Goal: Transaction & Acquisition: Purchase product/service

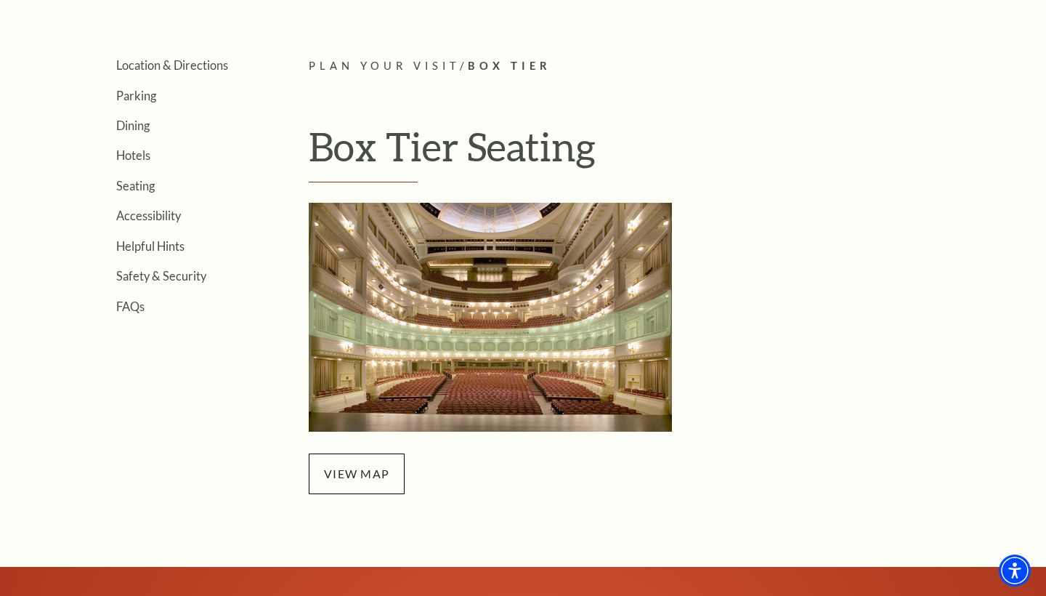
scroll to position [343, 0]
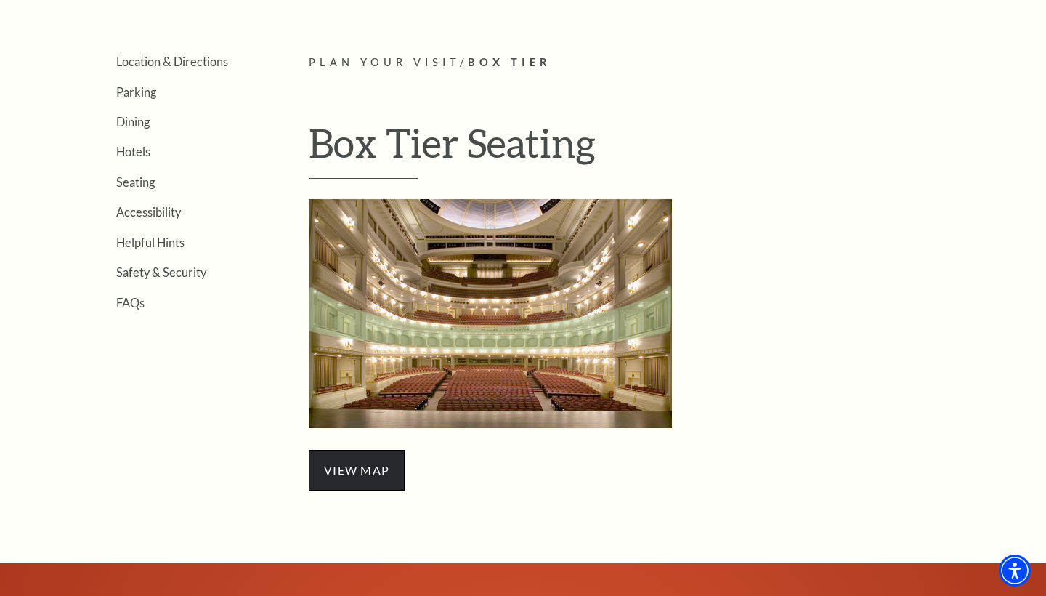
click at [349, 462] on span "view map" at bounding box center [357, 470] width 96 height 41
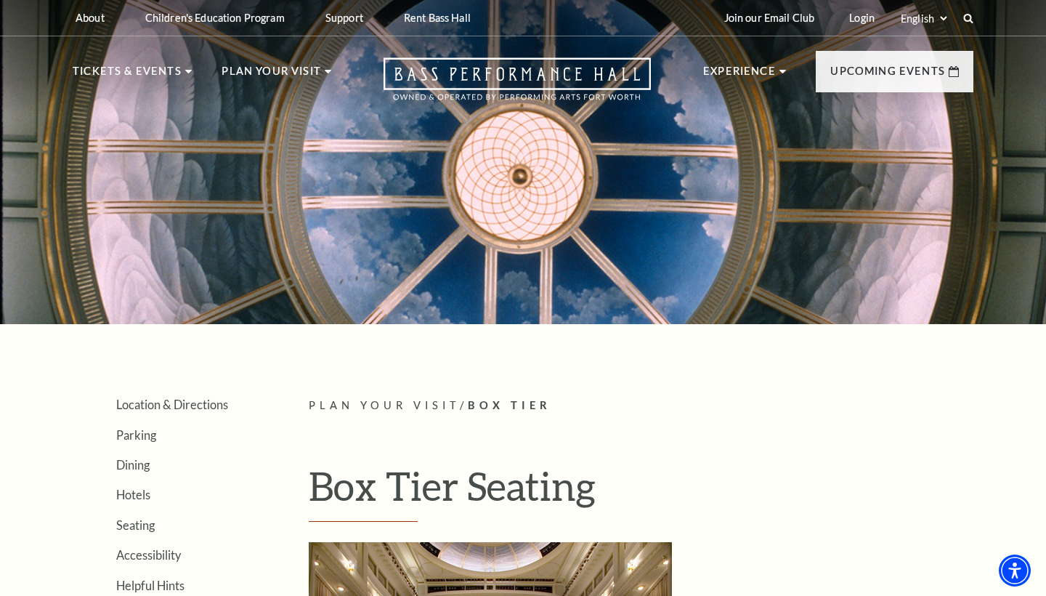
scroll to position [0, 0]
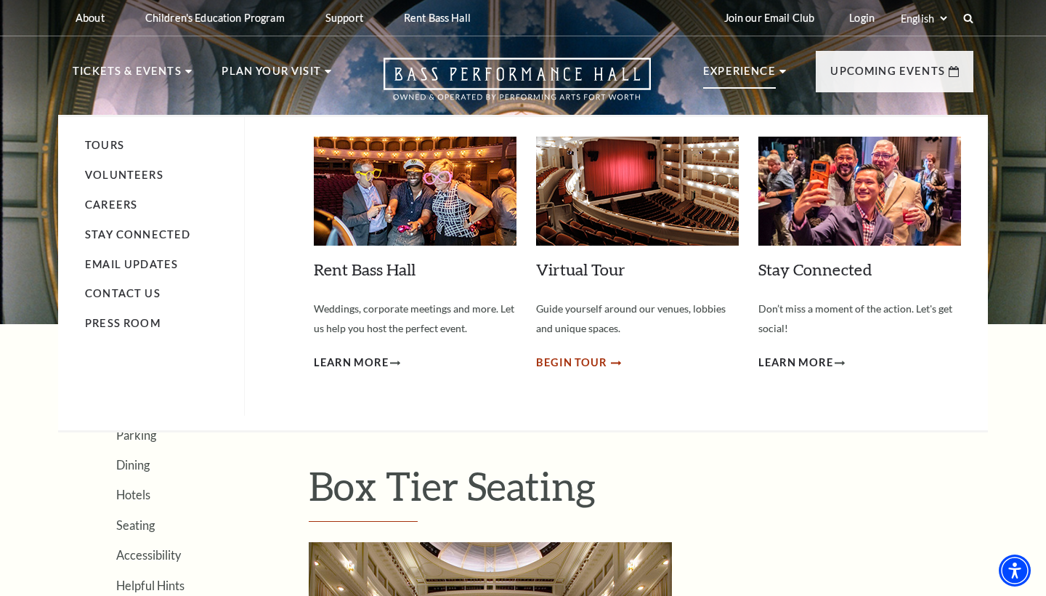
click at [577, 359] on span "Begin Tour" at bounding box center [571, 363] width 71 height 18
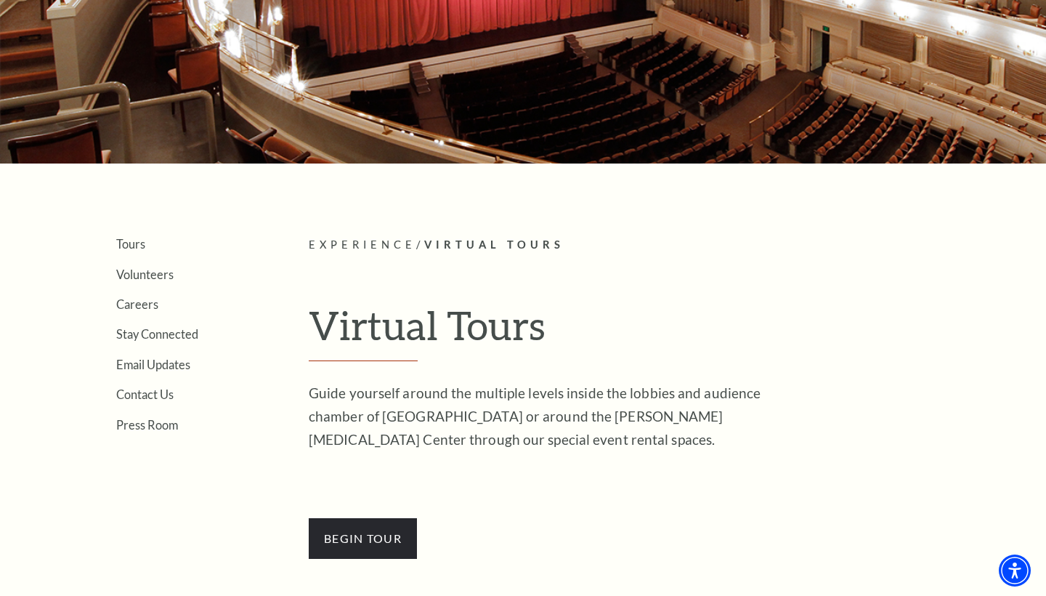
scroll to position [164, 0]
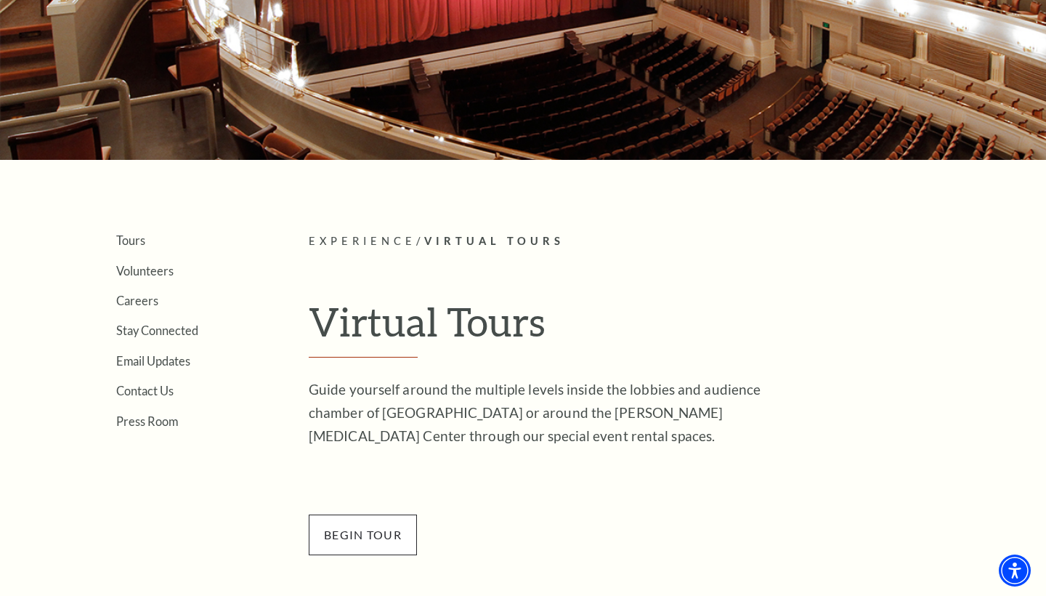
click at [365, 527] on span "BEGin Tour" at bounding box center [363, 535] width 108 height 41
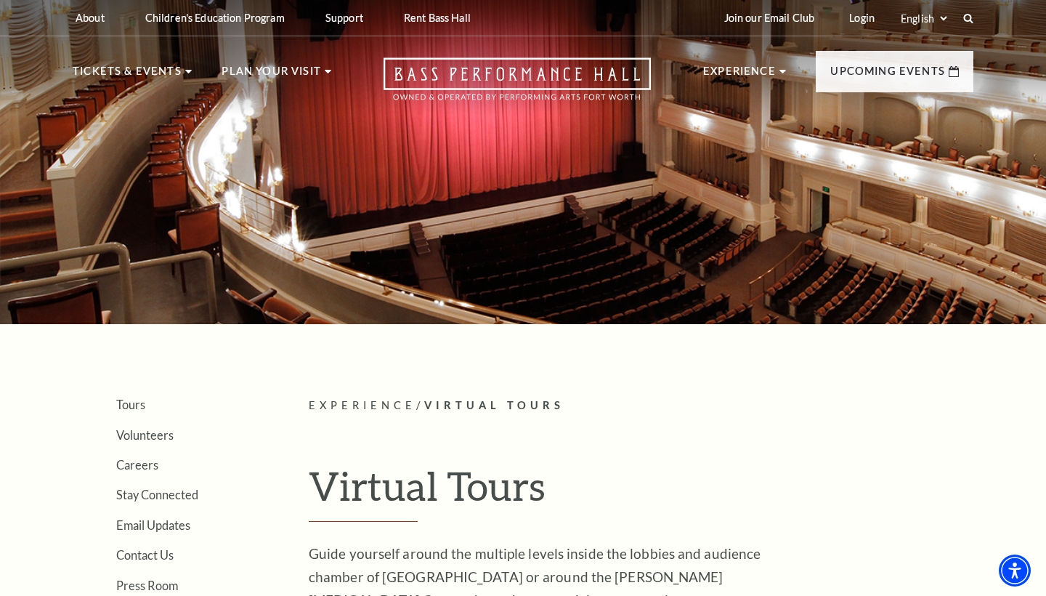
scroll to position [0, 0]
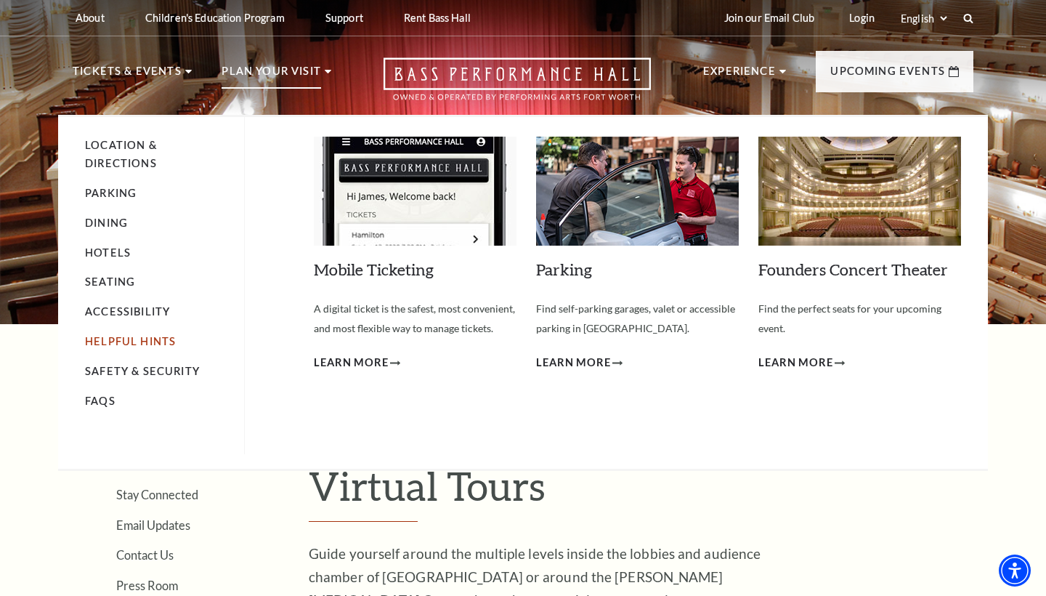
click at [140, 335] on link "Helpful Hints" at bounding box center [130, 341] width 91 height 12
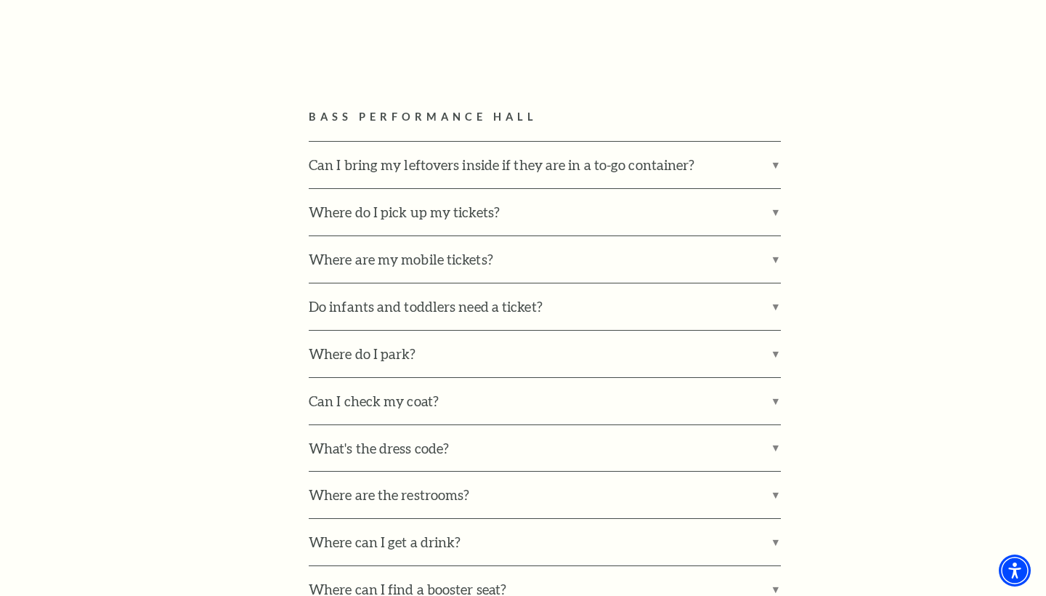
scroll to position [831, 0]
click at [775, 154] on label "Can I bring my leftovers inside if they are in a to-go container?" at bounding box center [545, 163] width 472 height 47
click at [0, 0] on input "Can I bring my leftovers inside if they are in a to-go container?" at bounding box center [0, 0] width 0 height 0
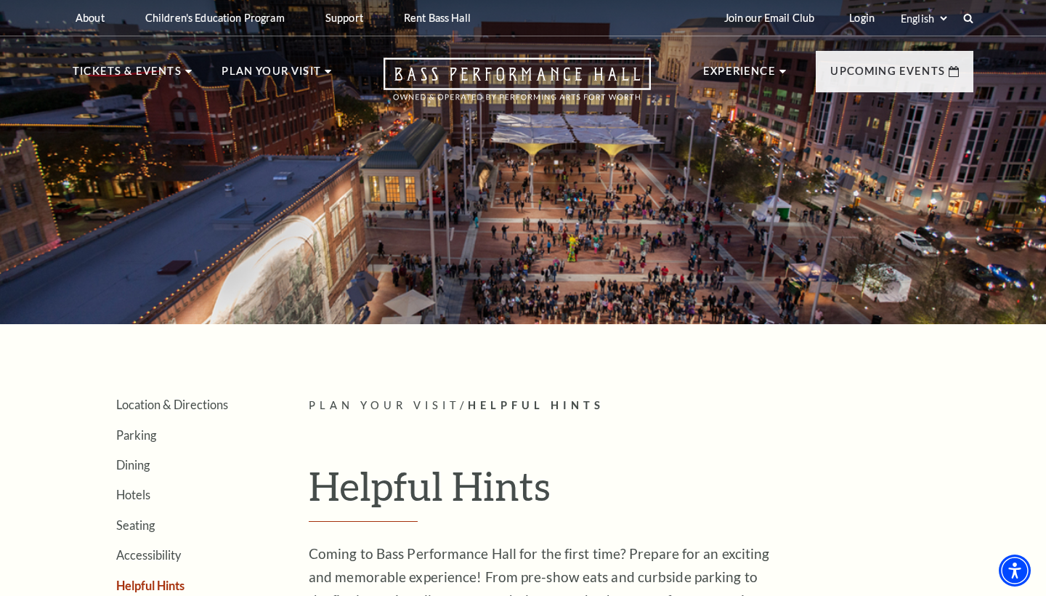
scroll to position [0, 0]
click at [857, 16] on link "Login" at bounding box center [862, 18] width 49 height 36
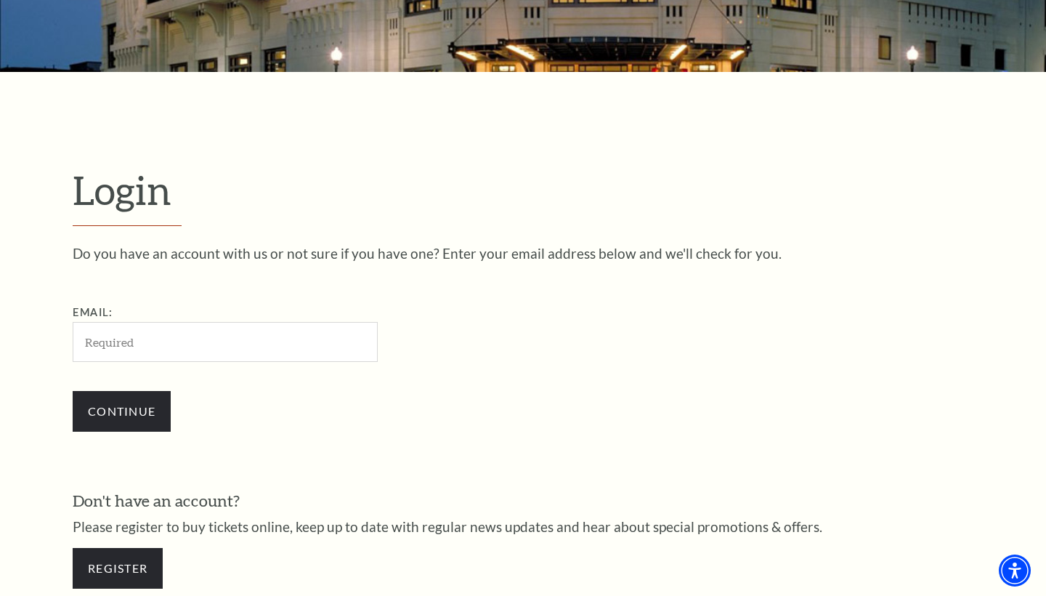
scroll to position [276, 0]
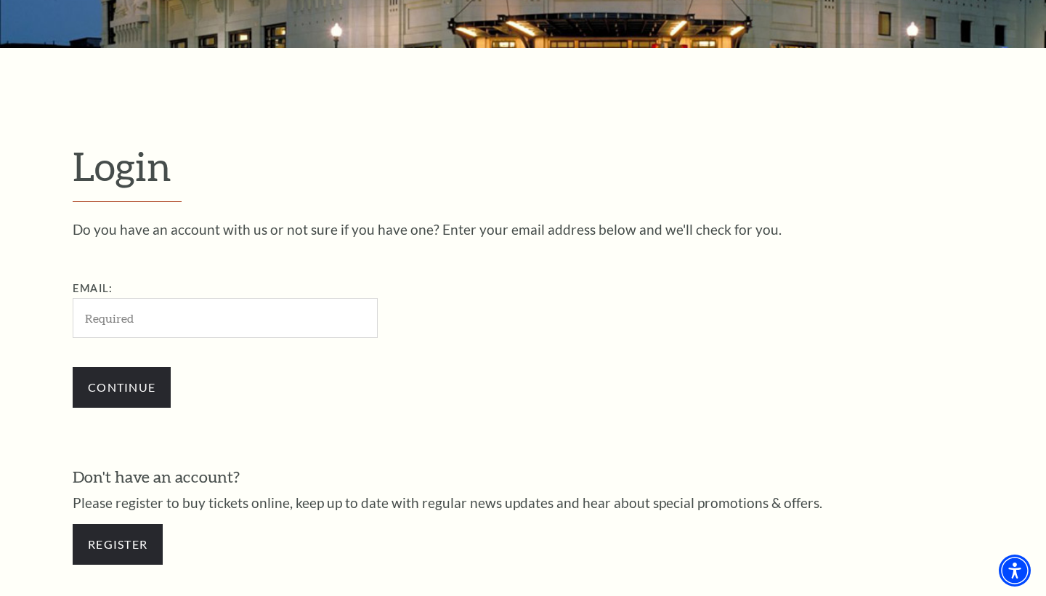
click at [302, 315] on input "Email:" at bounding box center [225, 318] width 305 height 40
click at [209, 322] on input "Email:" at bounding box center [225, 318] width 305 height 40
type input "katandana@sbcglobal.net"
click at [121, 385] on input "Continue" at bounding box center [122, 387] width 98 height 41
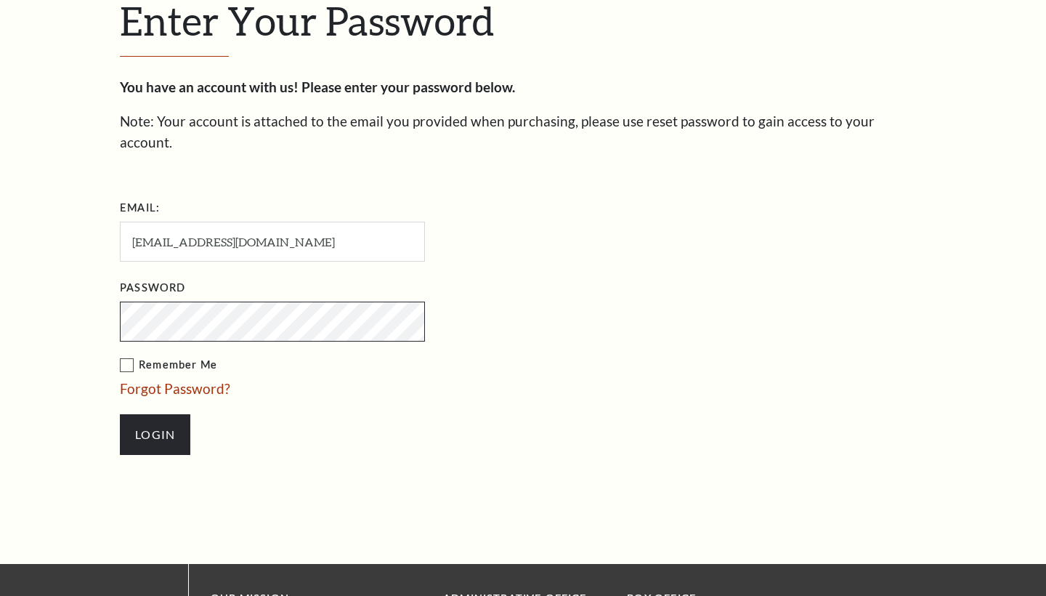
scroll to position [435, 0]
click at [155, 414] on input "Login" at bounding box center [155, 434] width 70 height 41
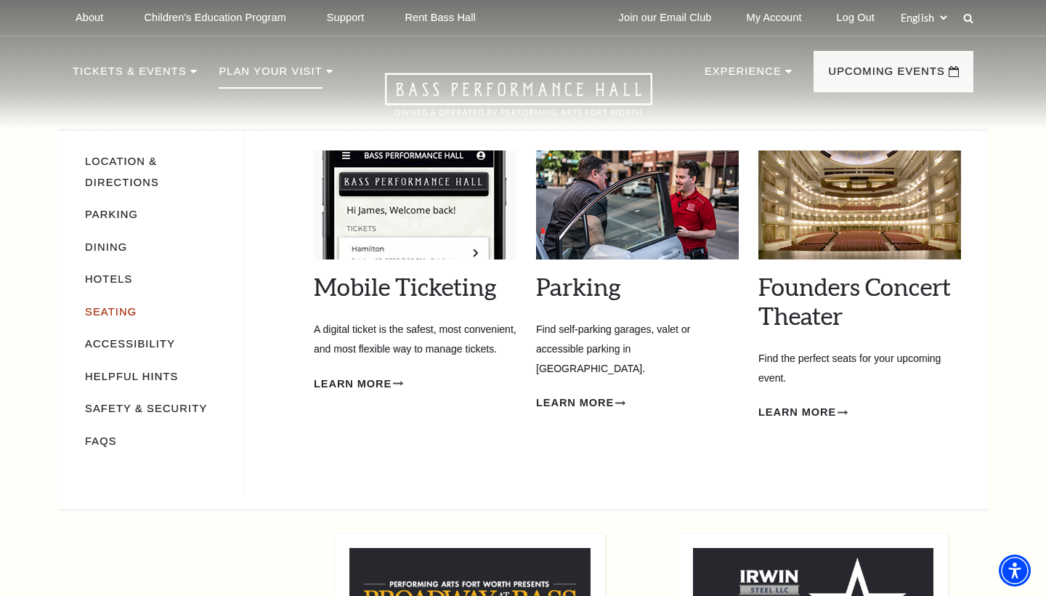
click at [95, 312] on link "Seating" at bounding box center [111, 312] width 52 height 12
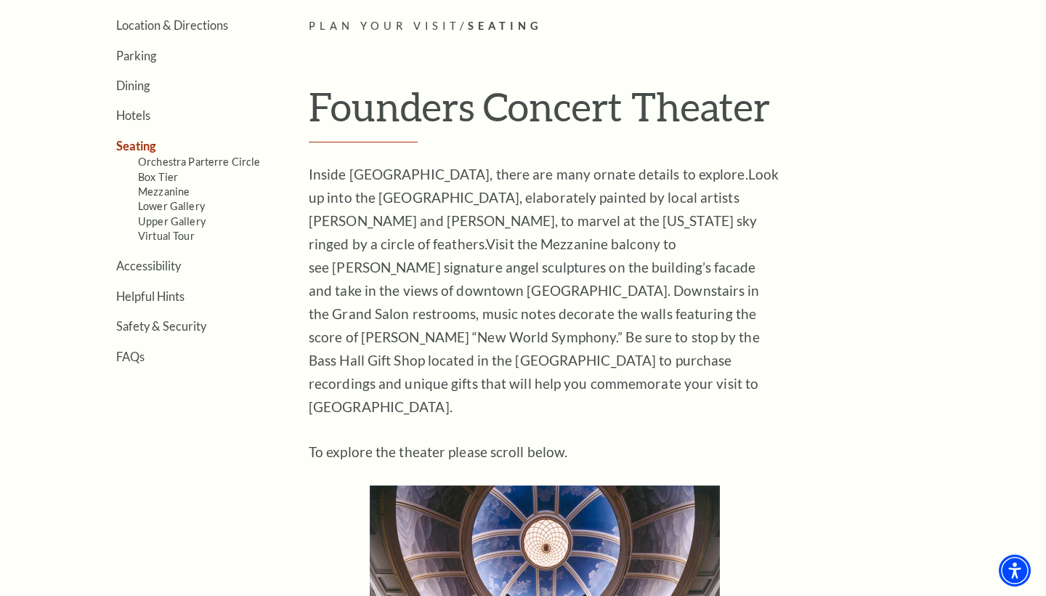
scroll to position [379, 0]
click at [211, 156] on link "Orchestra Parterre Circle" at bounding box center [199, 162] width 123 height 12
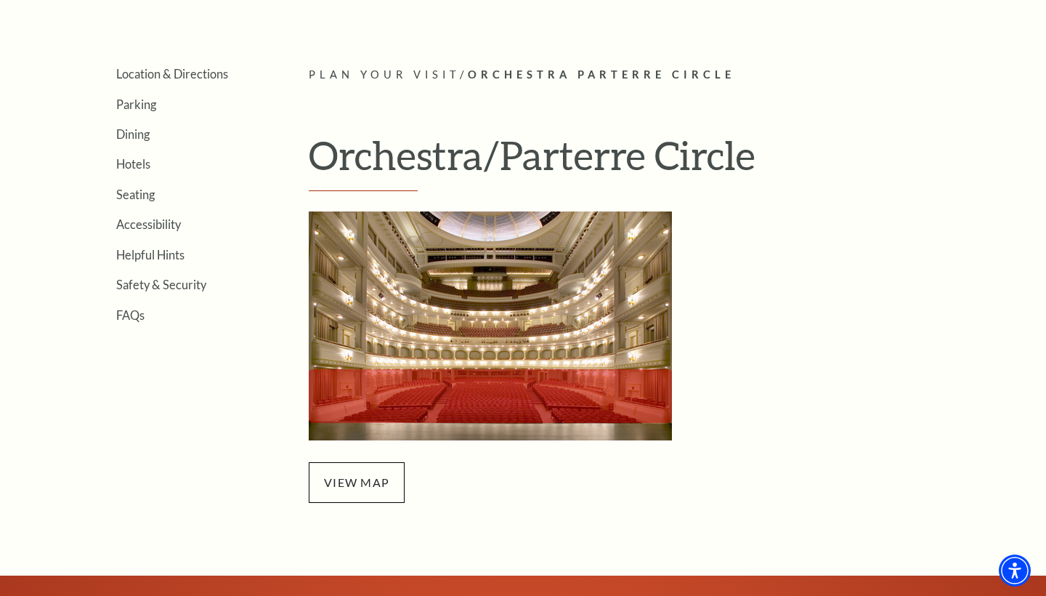
scroll to position [390, 0]
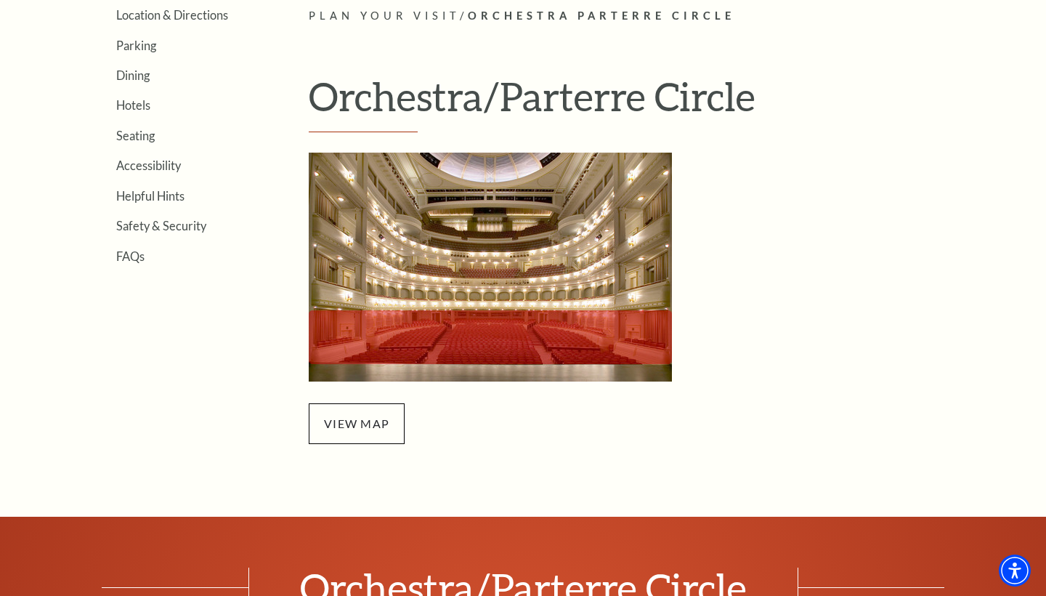
click at [412, 332] on img "Orchestra/Parterre Circle Seating Map - open in a new tab" at bounding box center [490, 267] width 363 height 229
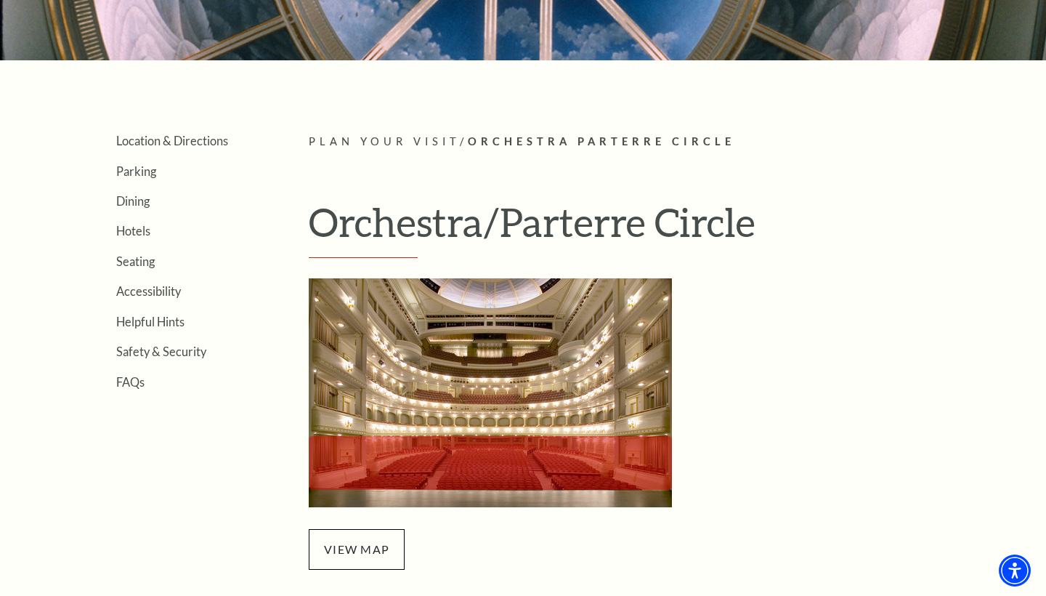
scroll to position [262, 0]
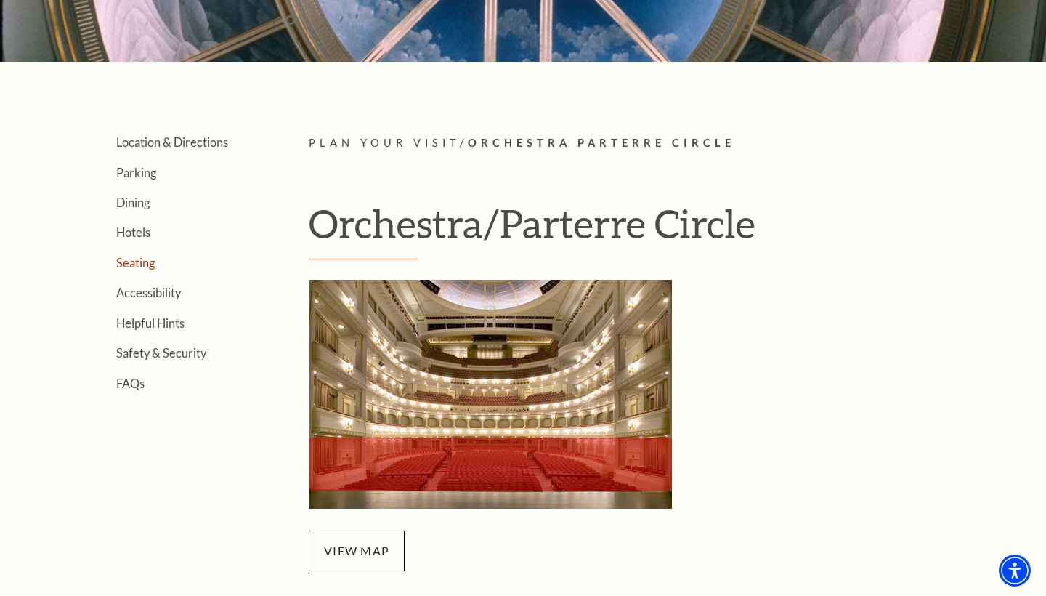
click at [130, 262] on link "Seating" at bounding box center [135, 263] width 39 height 14
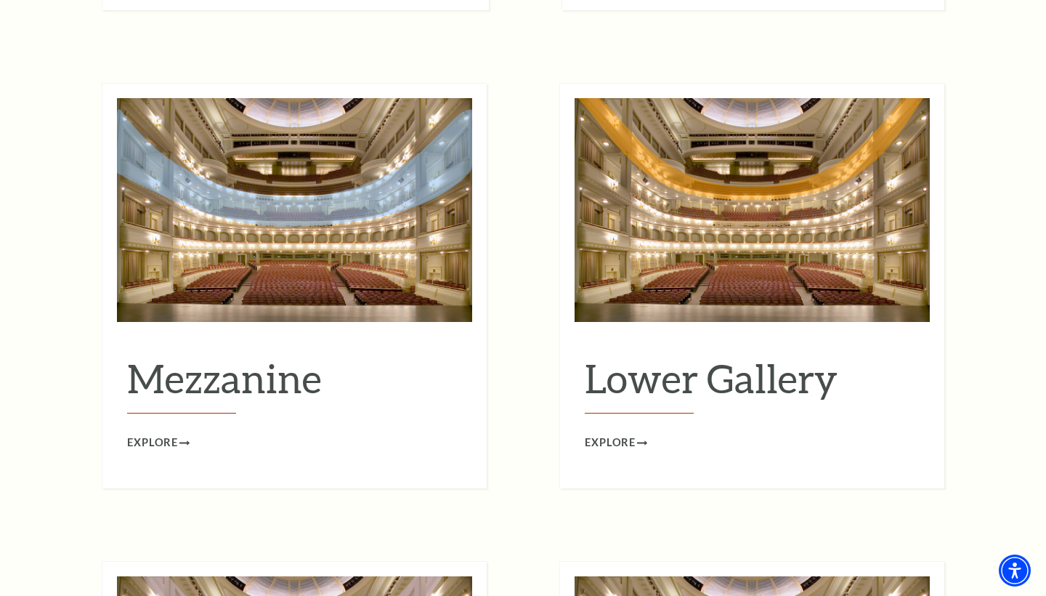
scroll to position [1815, 0]
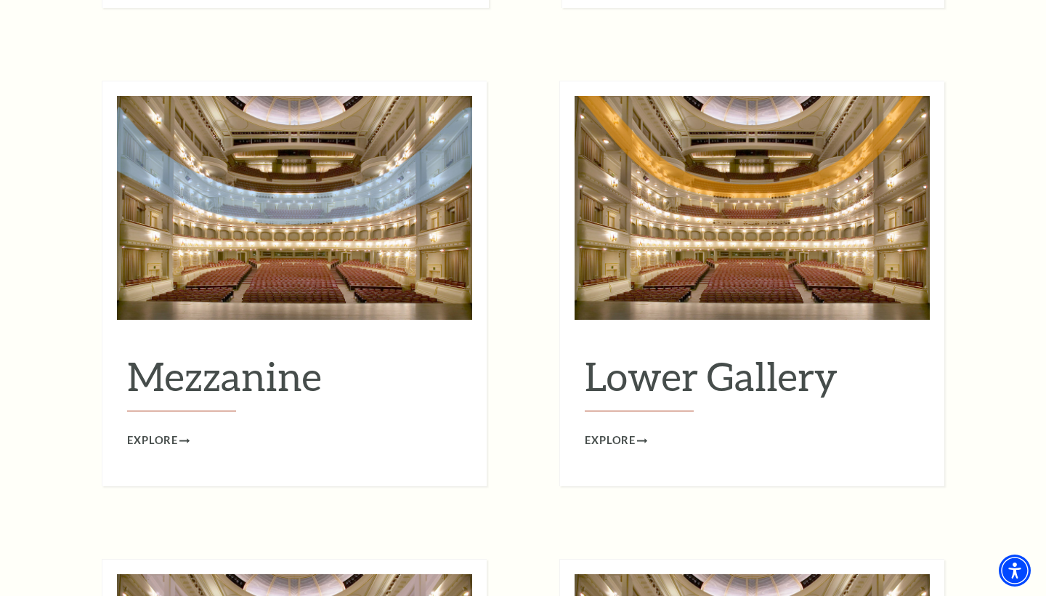
click at [314, 251] on img at bounding box center [294, 208] width 355 height 224
click at [161, 432] on span "Explore" at bounding box center [152, 441] width 51 height 18
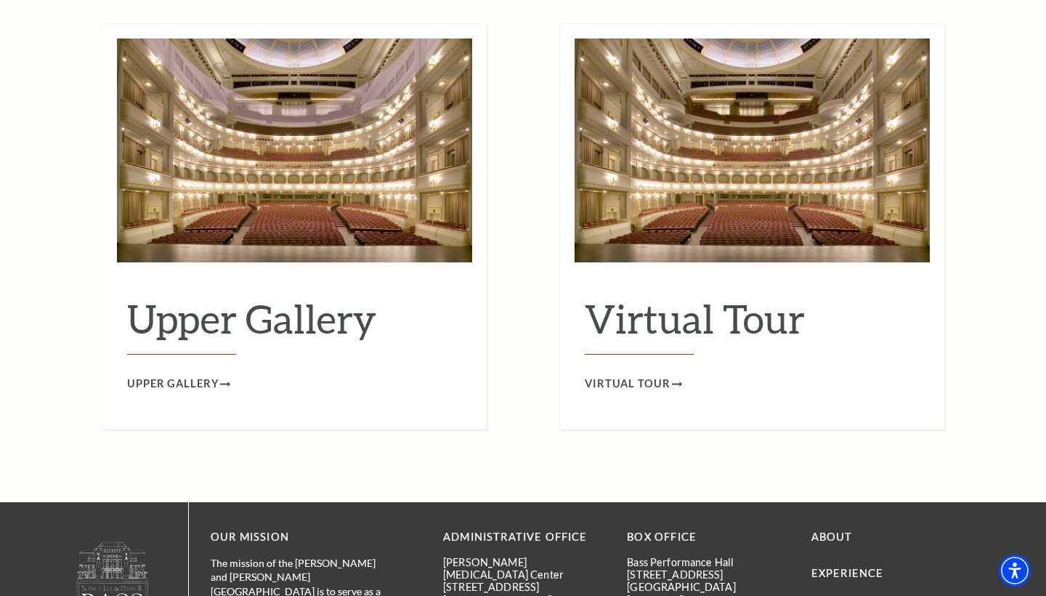
scroll to position [2381, 0]
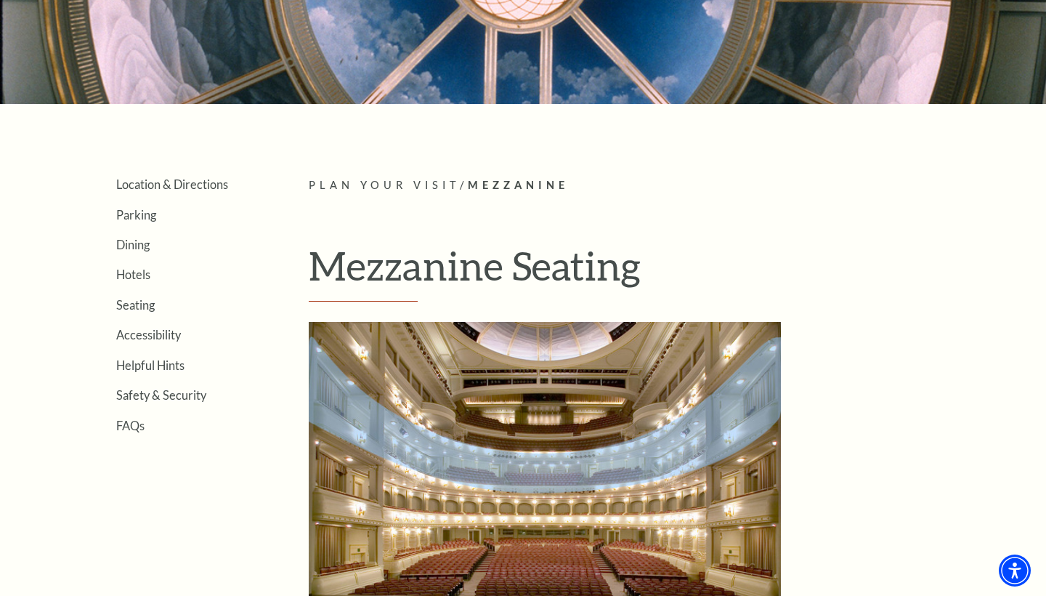
scroll to position [211, 0]
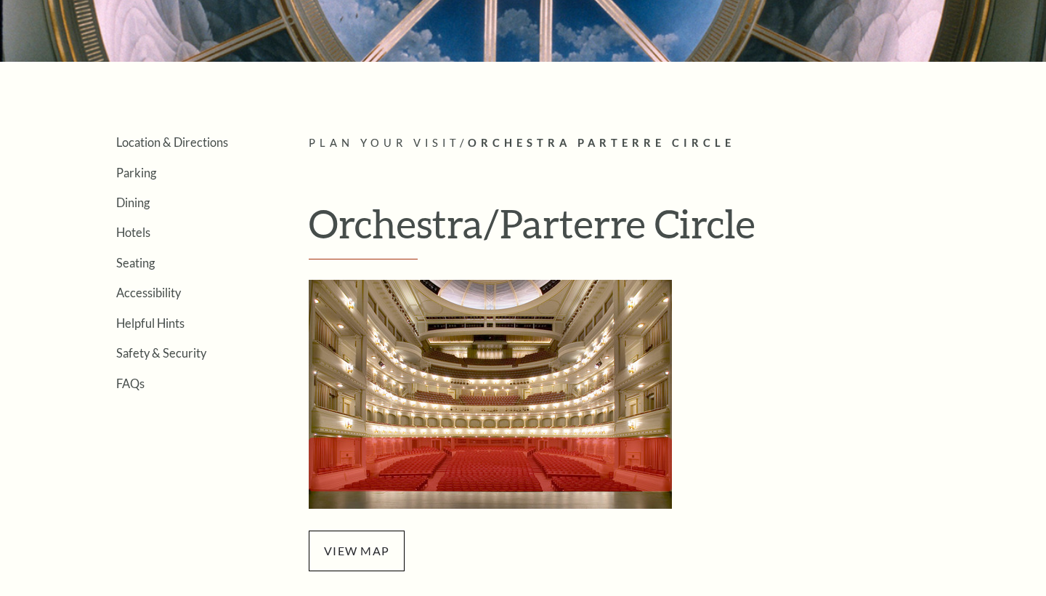
scroll to position [262, 0]
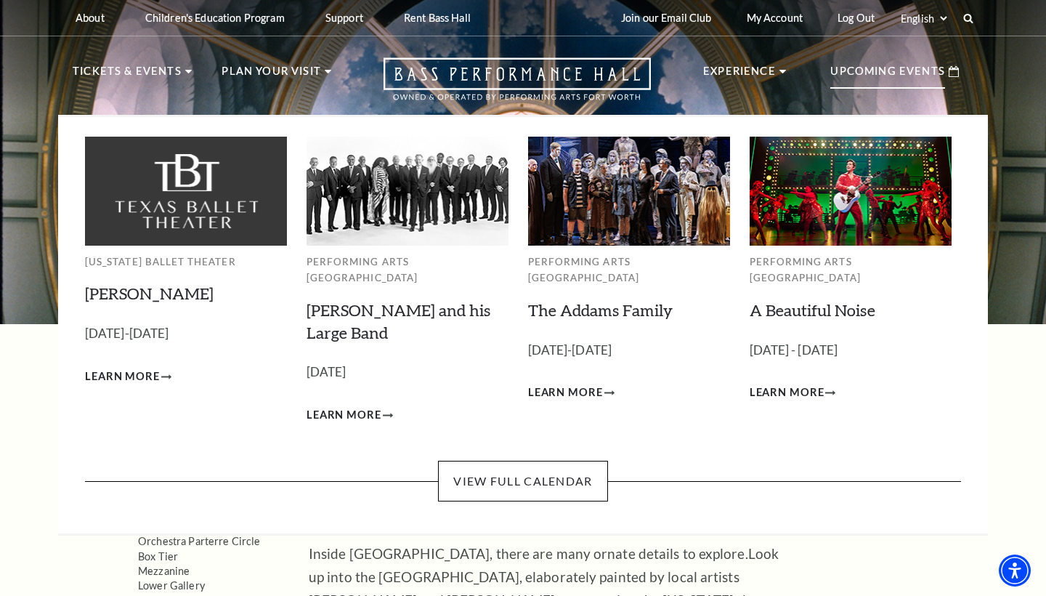
click at [815, 216] on img at bounding box center [851, 191] width 202 height 108
click at [811, 384] on span "Learn More" at bounding box center [787, 393] width 75 height 18
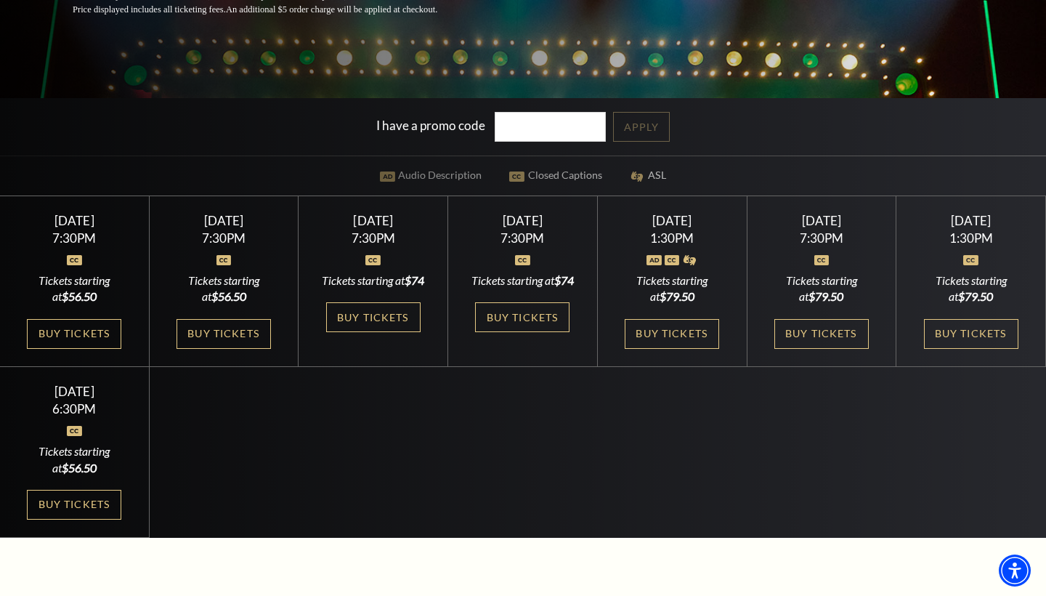
scroll to position [373, 0]
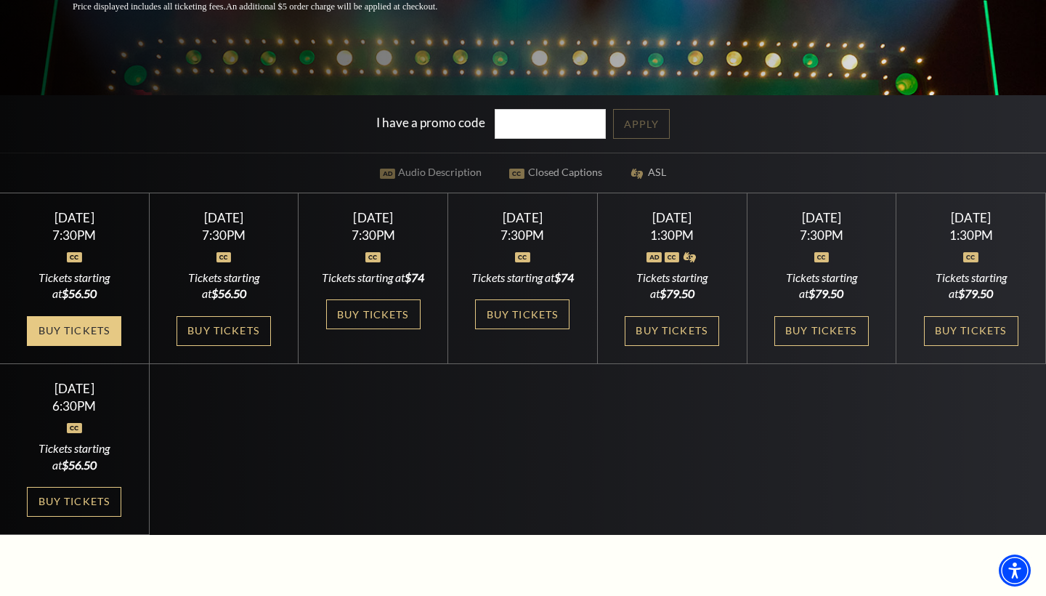
click at [65, 323] on link "Buy Tickets" at bounding box center [74, 331] width 94 height 30
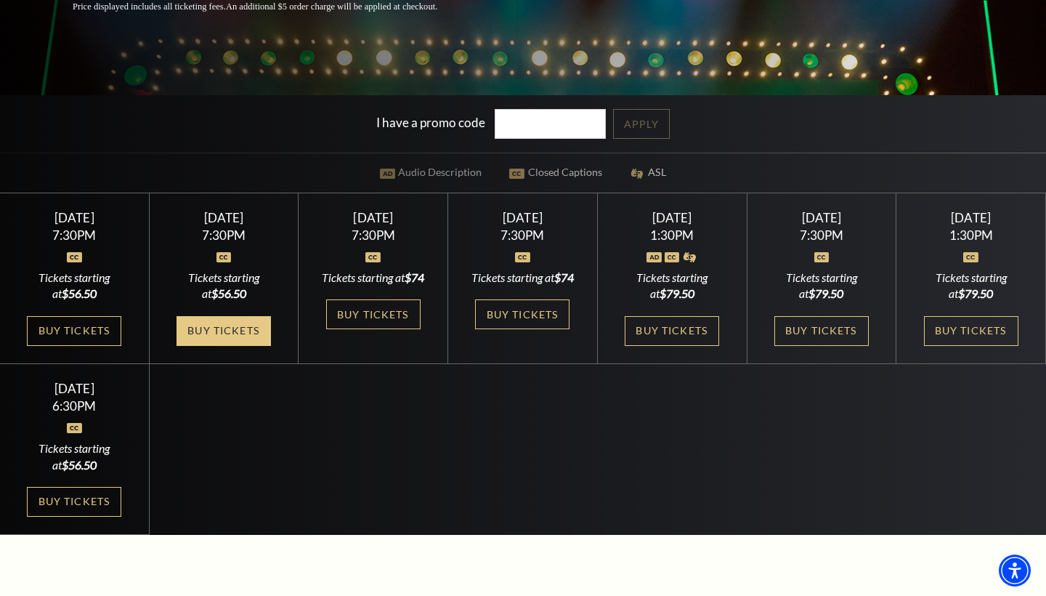
click at [241, 342] on link "Buy Tickets" at bounding box center [224, 331] width 94 height 30
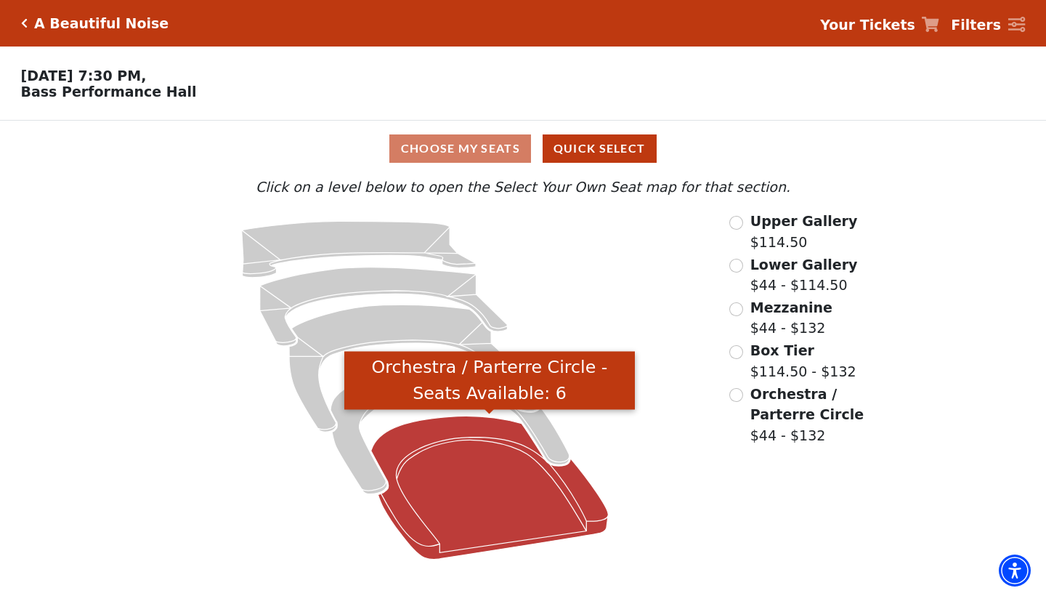
click at [448, 501] on icon "Orchestra / Parterre Circle - Seats Available: 6" at bounding box center [489, 487] width 237 height 143
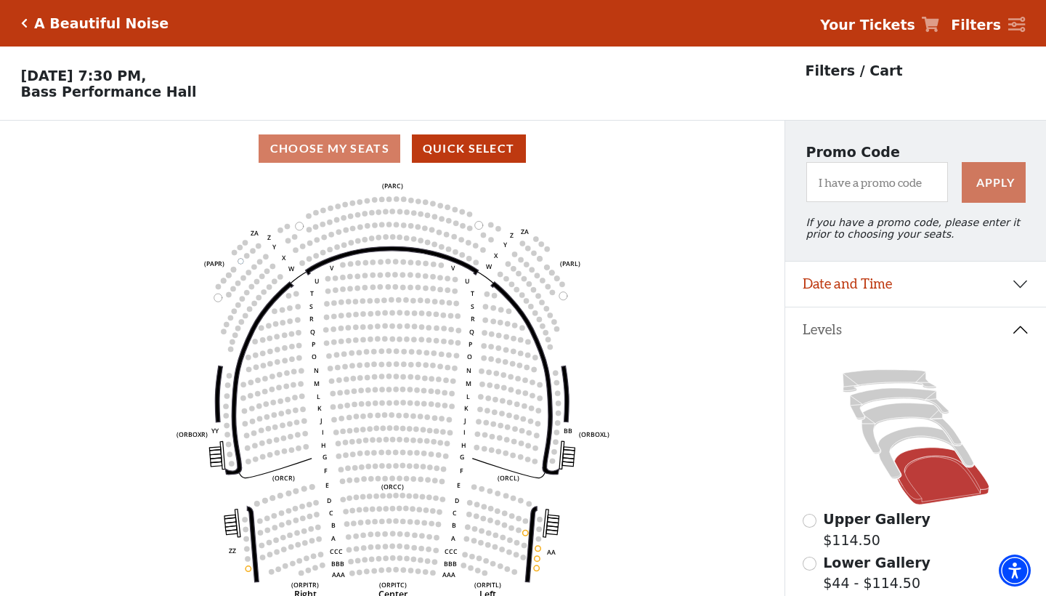
scroll to position [68, 0]
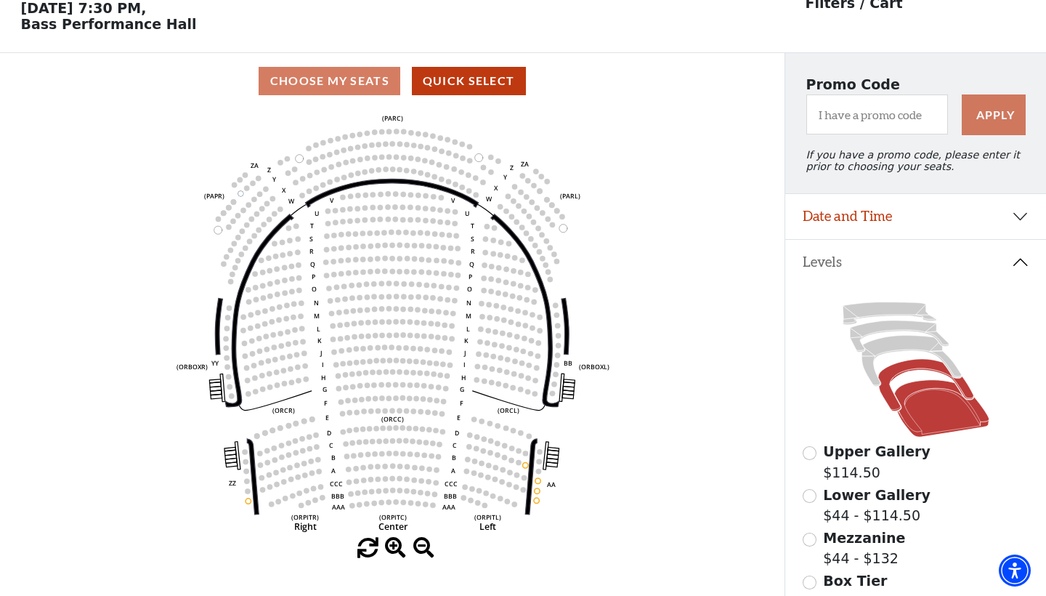
click at [911, 362] on icon at bounding box center [926, 385] width 95 height 52
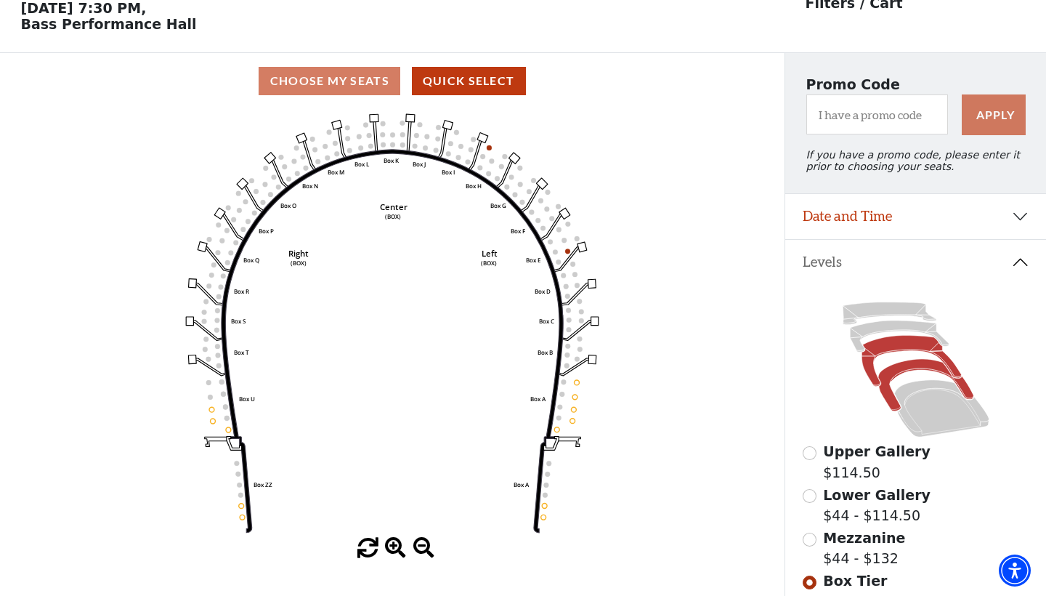
click at [905, 347] on icon at bounding box center [912, 361] width 100 height 51
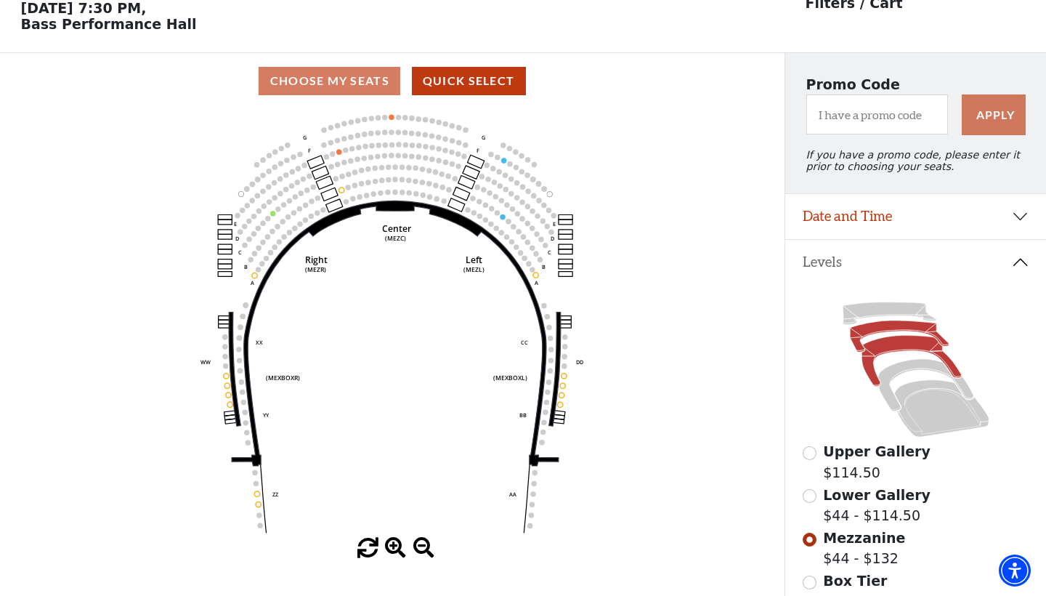
click at [901, 326] on icon at bounding box center [899, 335] width 99 height 31
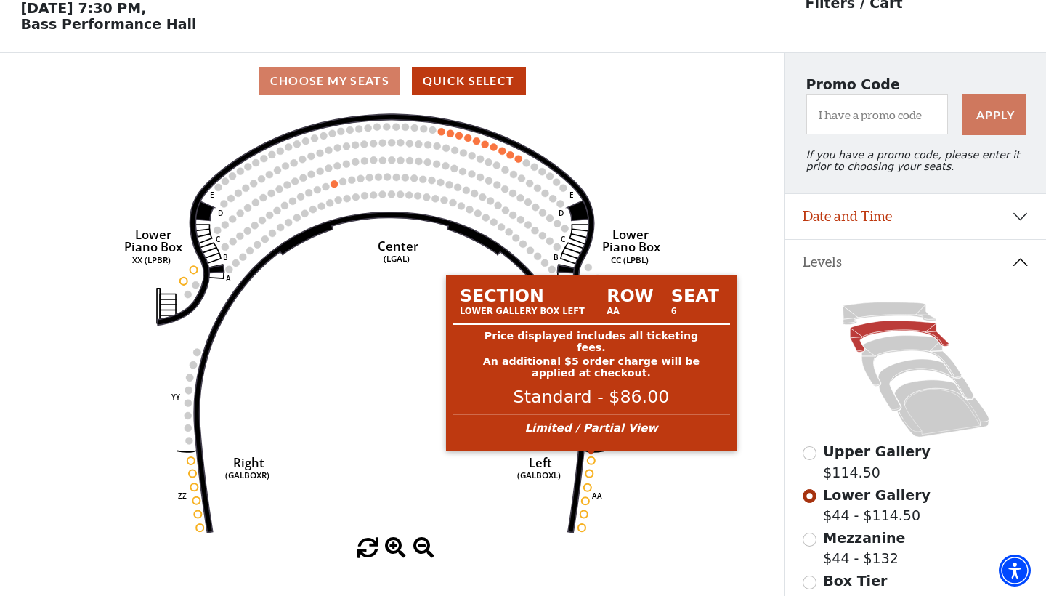
click at [592, 458] on circle at bounding box center [591, 459] width 7 height 7
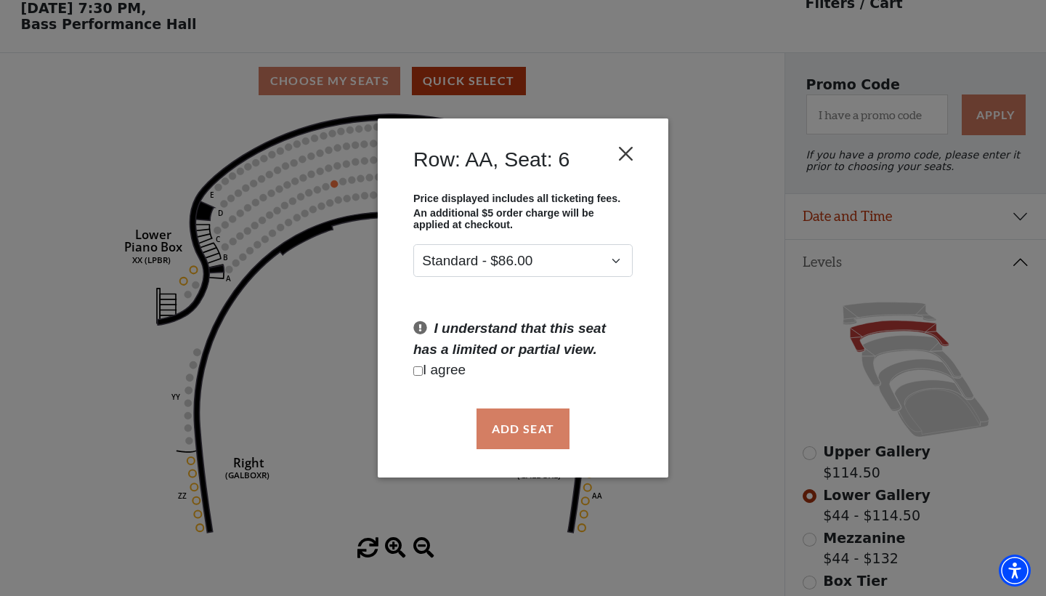
click at [629, 150] on button "Close" at bounding box center [627, 154] width 28 height 28
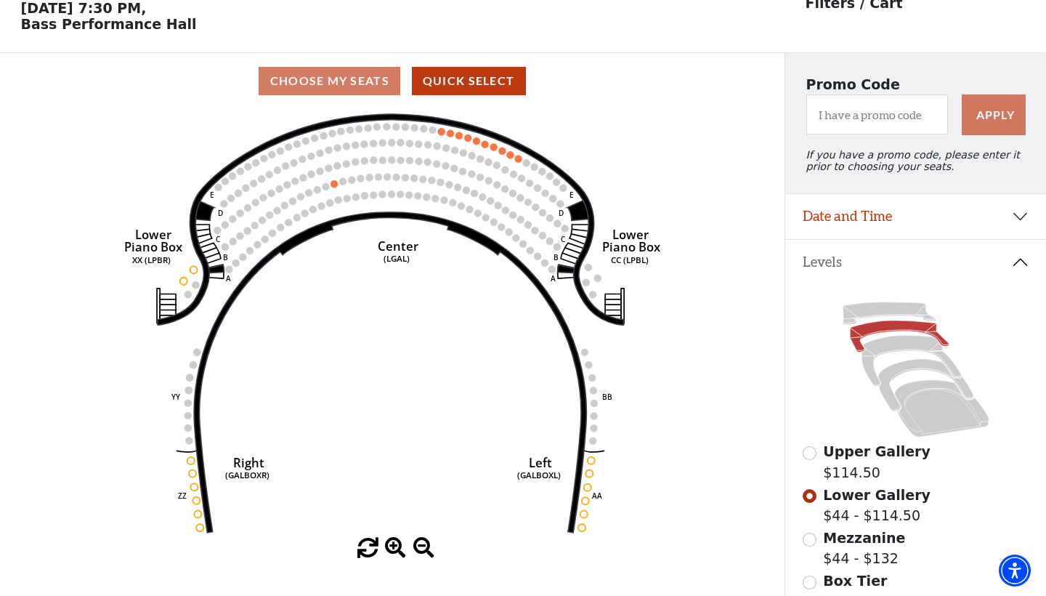
click at [368, 549] on span at bounding box center [368, 548] width 21 height 21
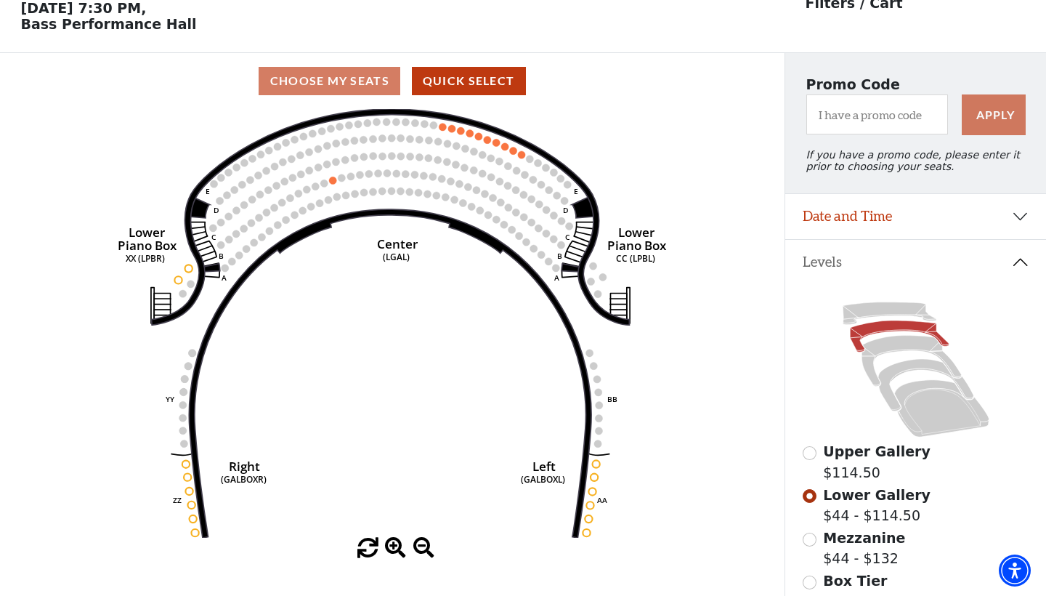
click at [368, 549] on span at bounding box center [368, 548] width 21 height 21
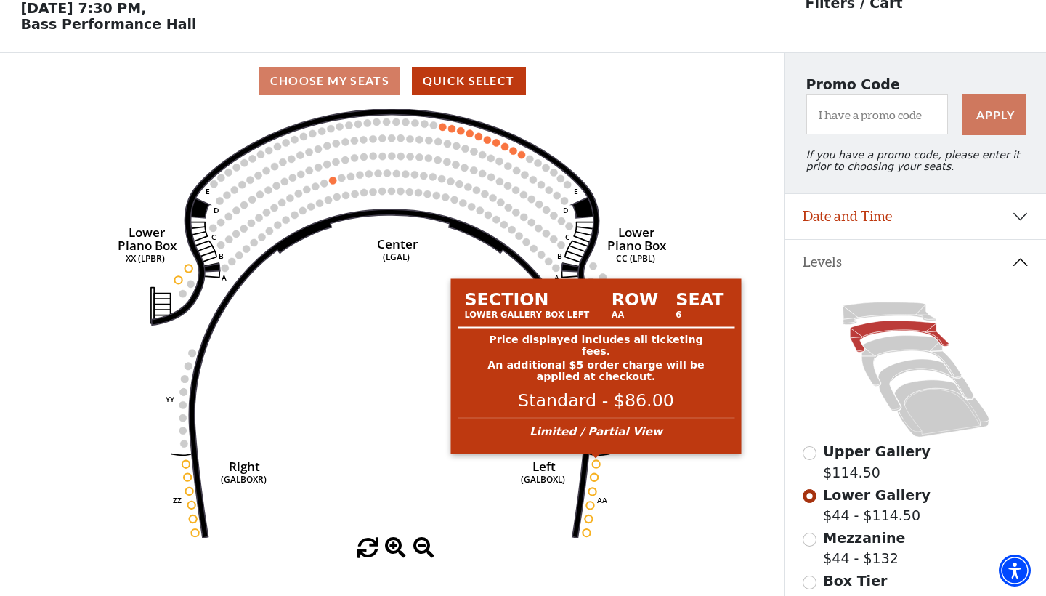
click at [595, 462] on circle at bounding box center [596, 463] width 7 height 7
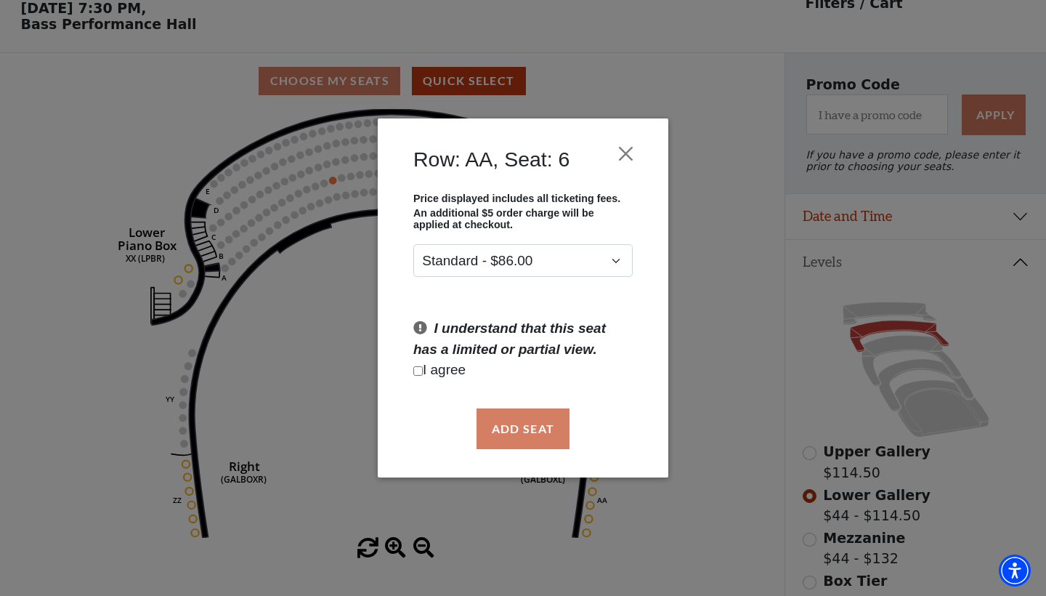
click at [491, 532] on div "Row: AA, Seat: 6 Price displayed includes all ticketing fees. An additional $5 …" at bounding box center [523, 298] width 1046 height 596
click at [634, 150] on button "Close" at bounding box center [627, 154] width 28 height 28
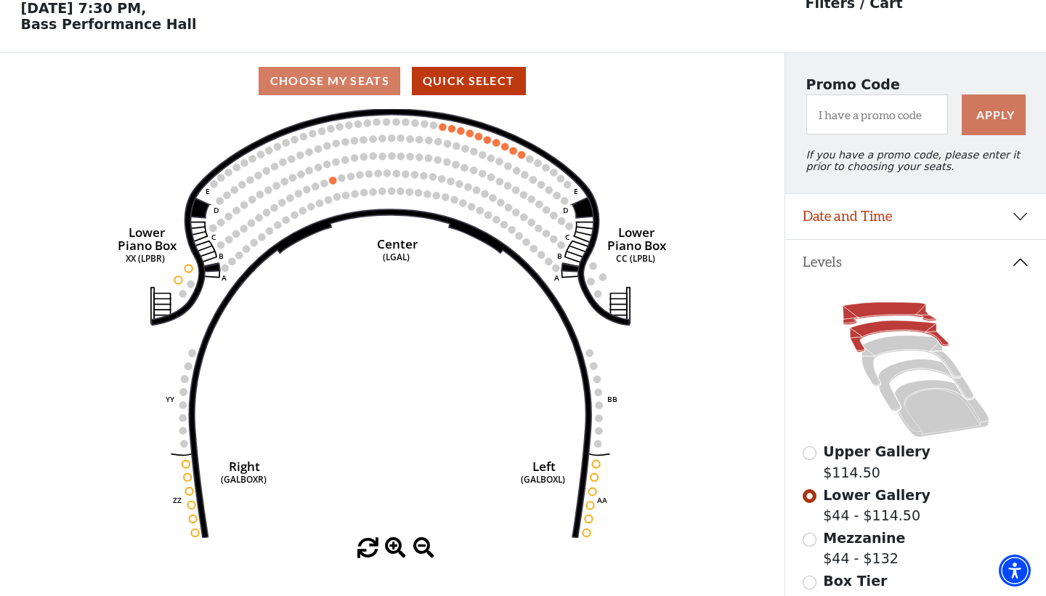
click at [890, 305] on icon at bounding box center [889, 313] width 93 height 23
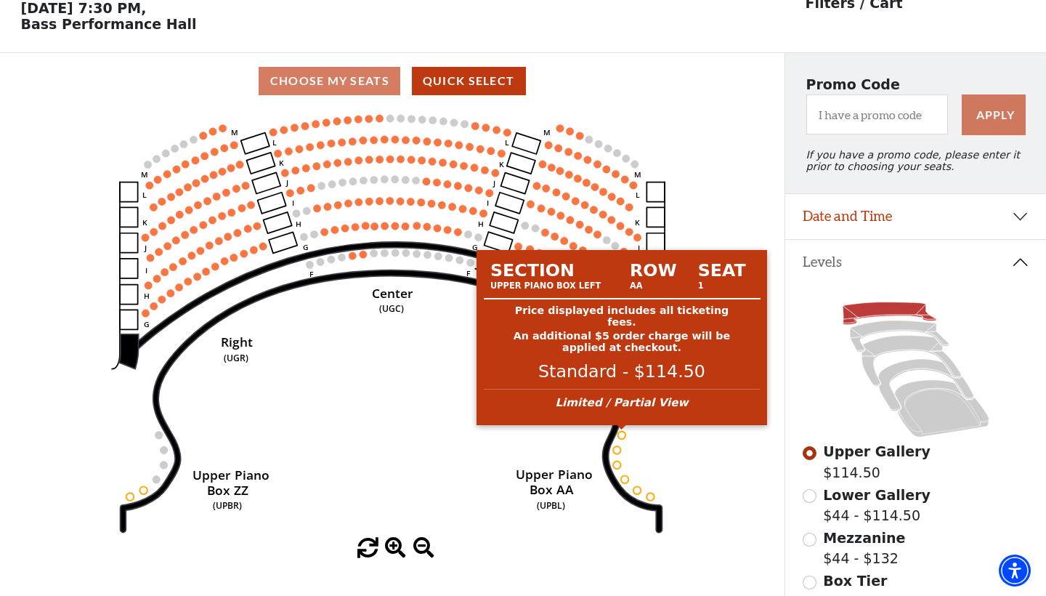
click at [621, 435] on circle at bounding box center [621, 434] width 7 height 7
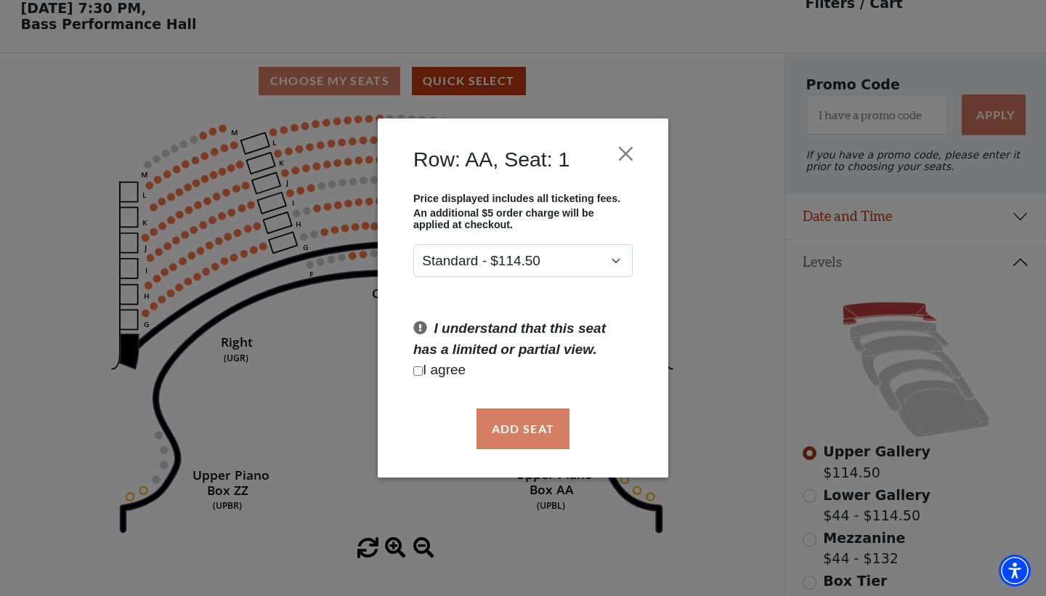
click at [369, 547] on div "Row: AA, Seat: 1 Price displayed includes all ticketing fees. An additional $5 …" at bounding box center [523, 298] width 1046 height 596
click at [681, 458] on div "Row: AA, Seat: 1 Price displayed includes all ticketing fees. An additional $5 …" at bounding box center [523, 298] width 1046 height 596
click at [629, 155] on button "Close" at bounding box center [627, 154] width 28 height 28
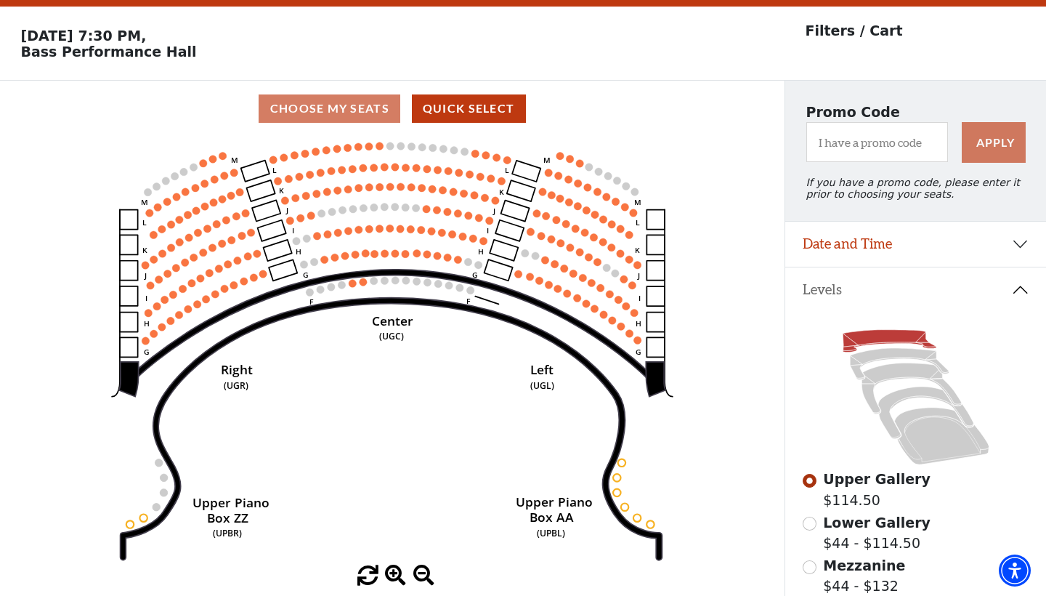
scroll to position [51, 0]
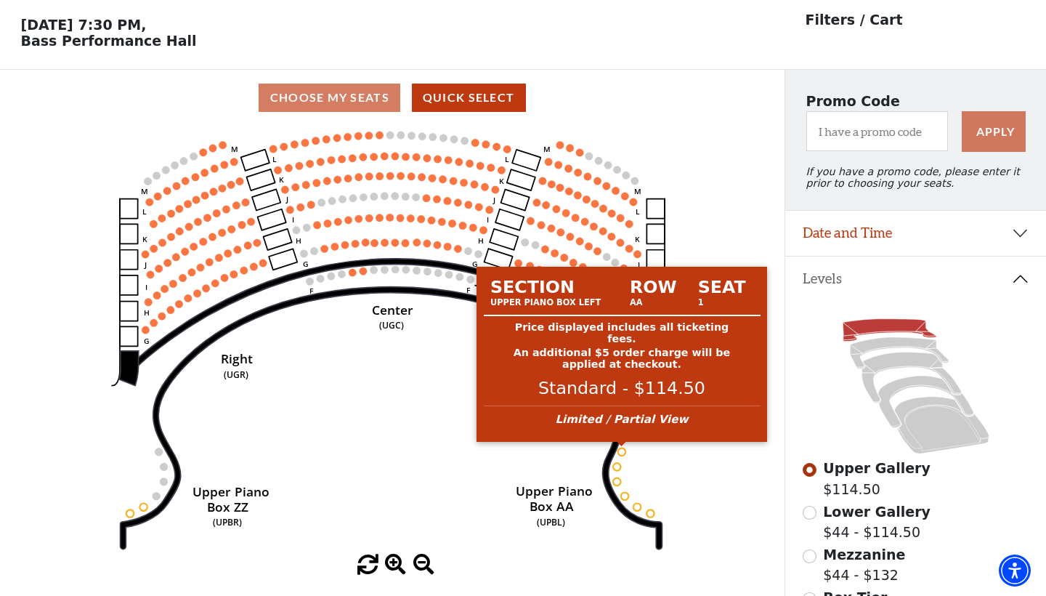
click at [621, 451] on circle at bounding box center [621, 451] width 7 height 7
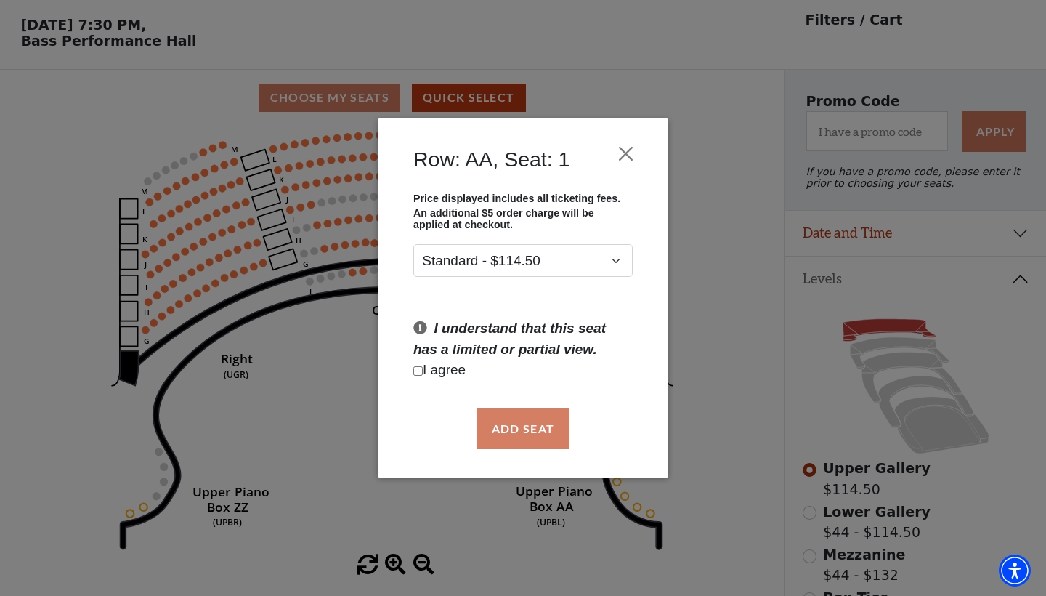
click at [417, 373] on input "Checkbox field" at bounding box center [417, 370] width 9 height 9
checkbox input "true"
click at [624, 156] on button "Close" at bounding box center [627, 154] width 28 height 28
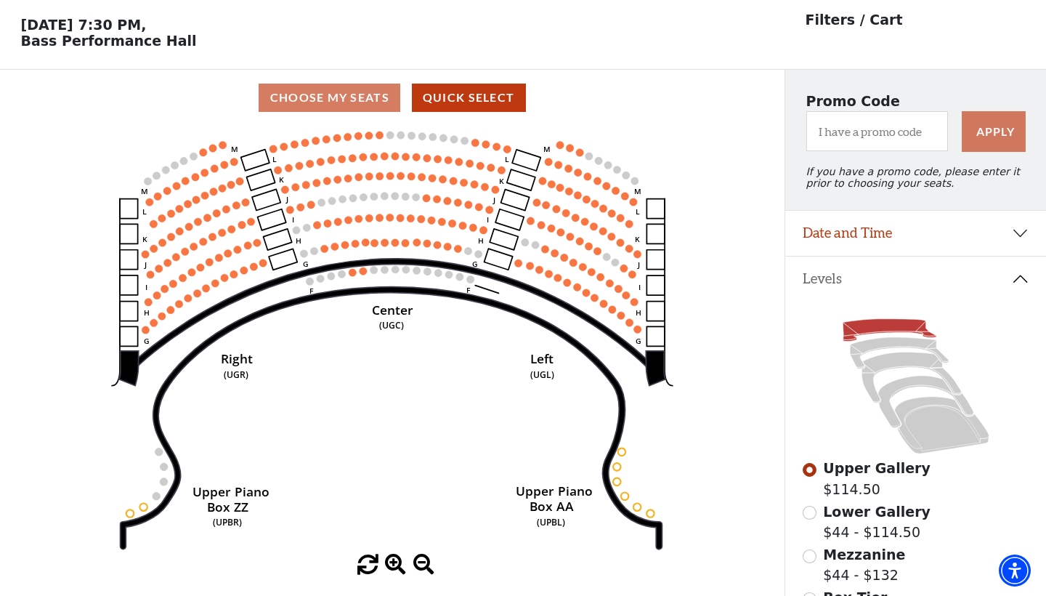
click at [363, 561] on span at bounding box center [368, 564] width 21 height 21
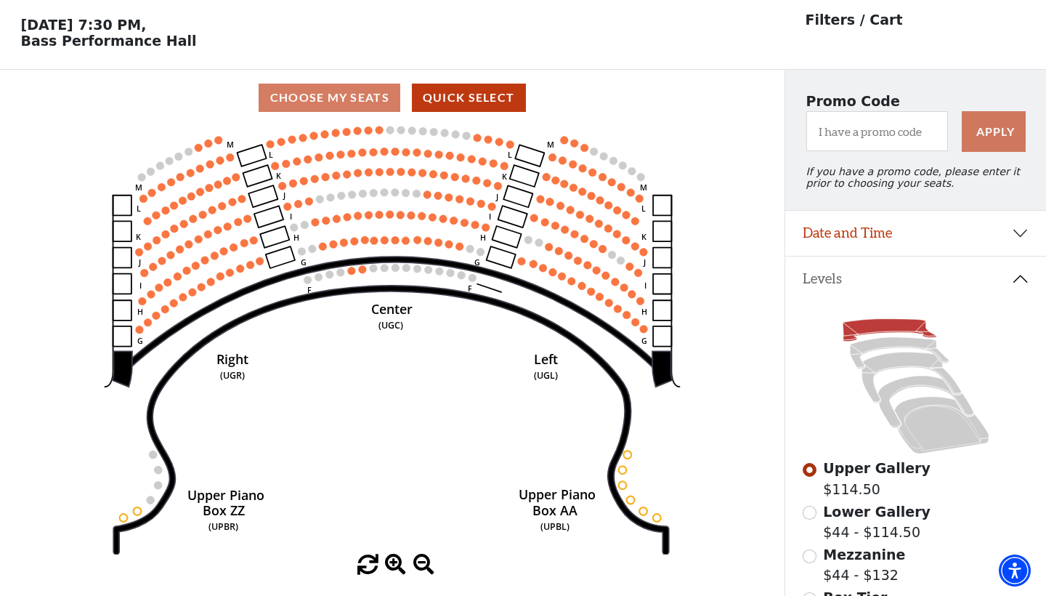
click at [363, 561] on span at bounding box center [368, 564] width 21 height 21
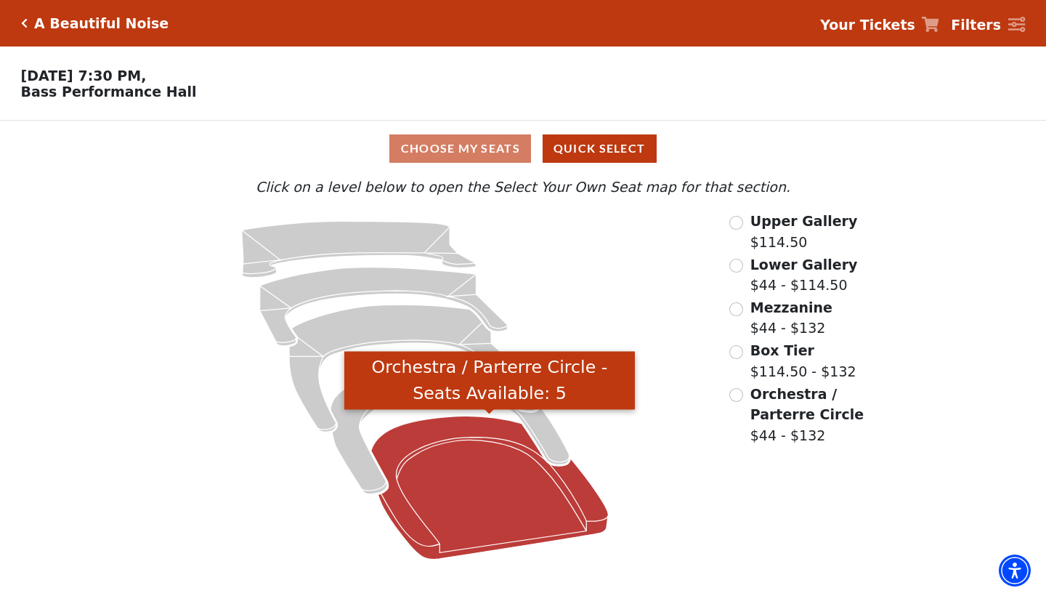
click at [524, 501] on icon "Orchestra / Parterre Circle - Seats Available: 5" at bounding box center [489, 487] width 237 height 143
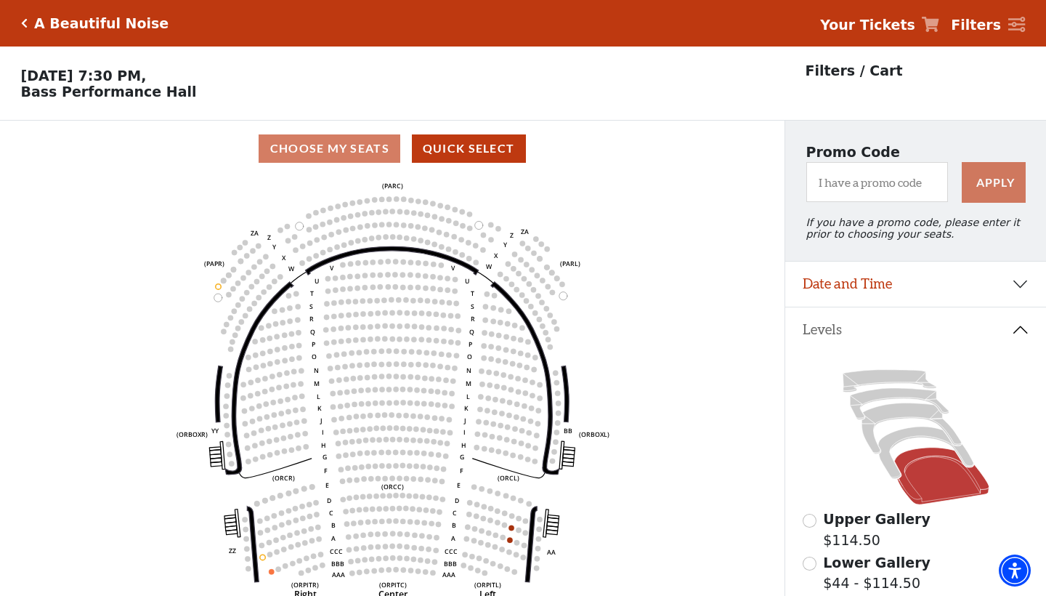
scroll to position [68, 0]
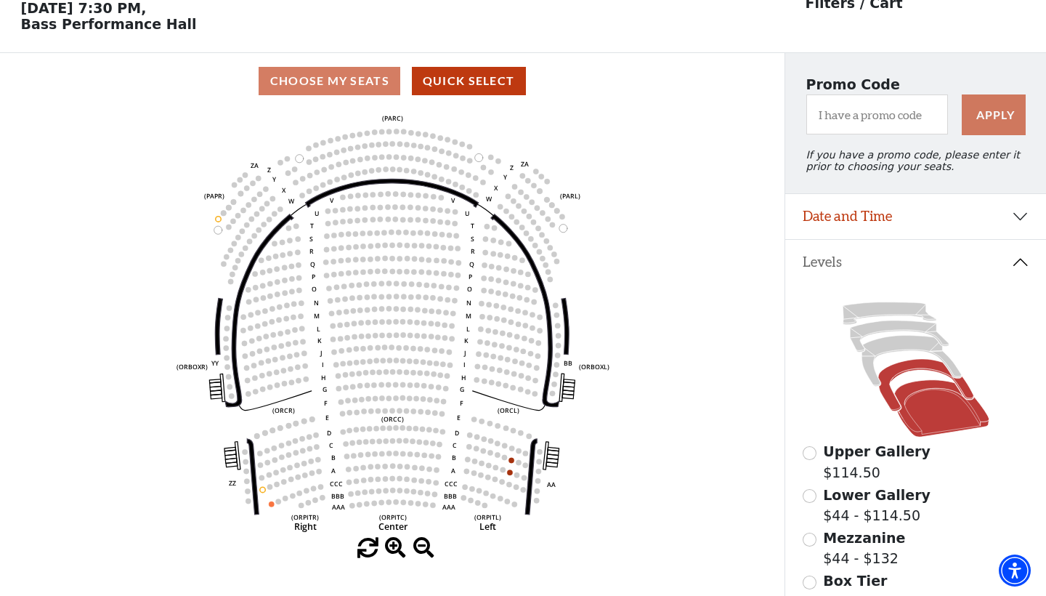
click at [914, 361] on icon at bounding box center [926, 385] width 95 height 52
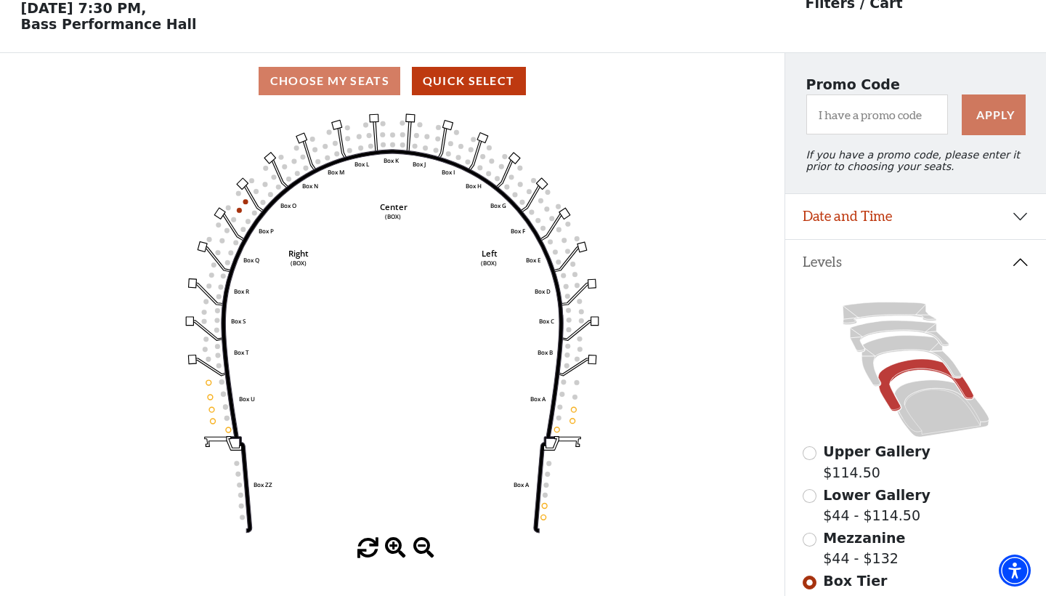
click at [572, 417] on icon "Left (BOX) Right (BOX) Center (BOX) Box ZZ Box U Box T Box S Box R Box Q Box P …" at bounding box center [392, 323] width 706 height 429
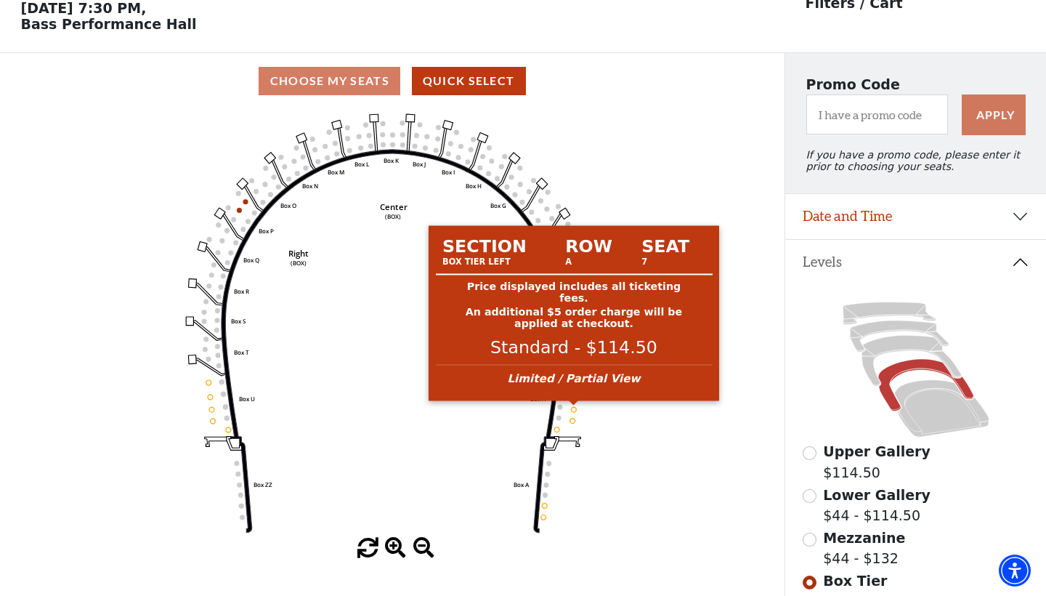
click at [574, 407] on div "Section Row Seat Box Tier Left A 7 Price displayed includes all ticketing fees.…" at bounding box center [574, 313] width 291 height 187
